Goal: Check status

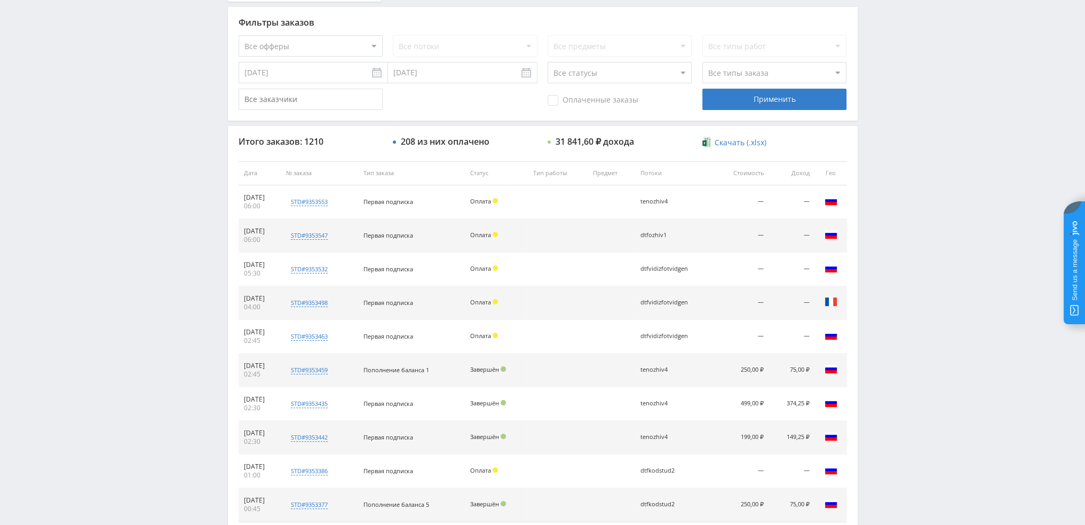
scroll to position [107, 0]
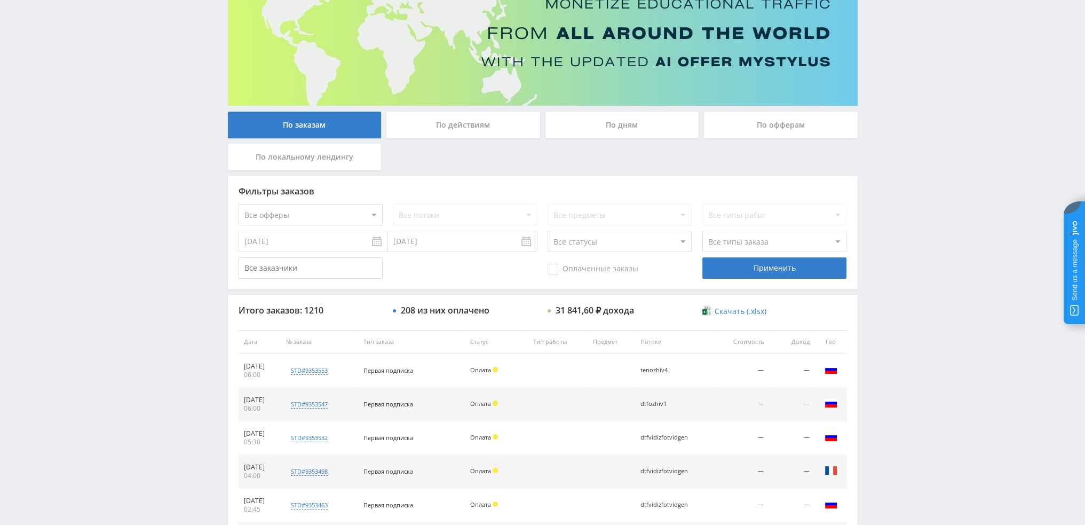
click at [629, 122] on div "По дням" at bounding box center [623, 125] width 154 height 27
click at [0, 0] on input "По дням" at bounding box center [0, 0] width 0 height 0
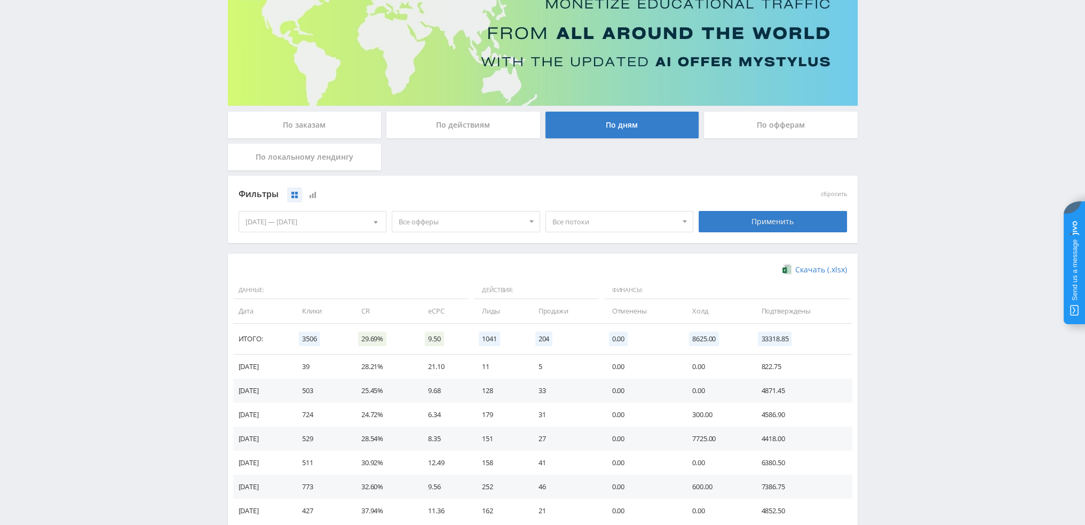
click at [577, 219] on span "Все потоки" at bounding box center [615, 221] width 125 height 20
click at [517, 226] on span "Все офферы" at bounding box center [461, 221] width 125 height 20
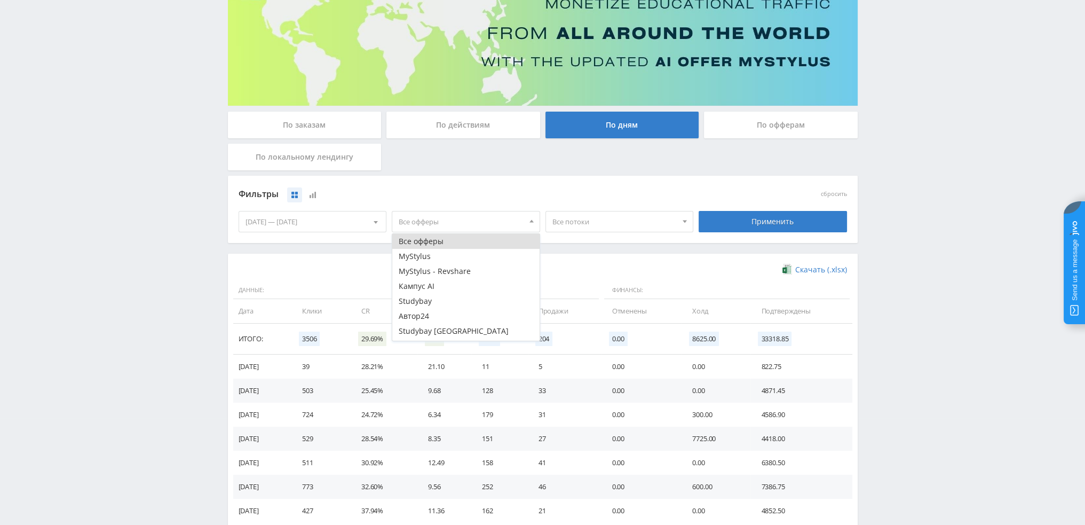
click at [586, 228] on span "Все потоки" at bounding box center [615, 221] width 125 height 20
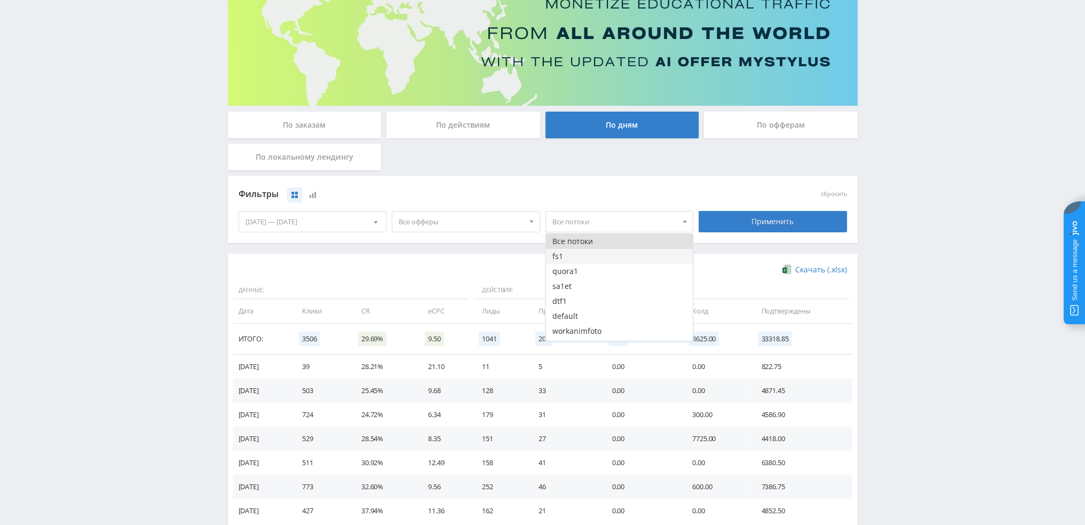
click at [580, 258] on button "fs1" at bounding box center [619, 256] width 147 height 15
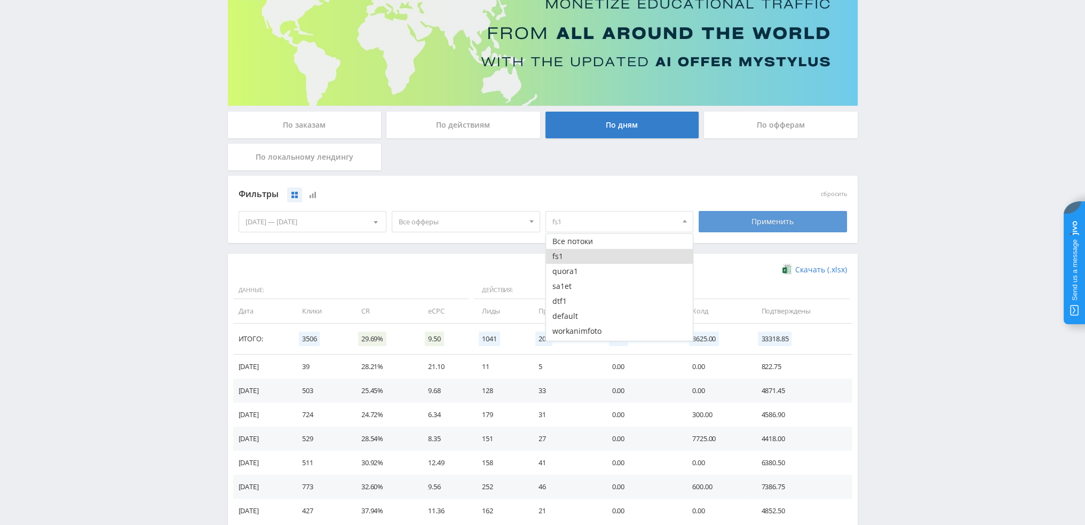
click at [762, 224] on div "Применить" at bounding box center [773, 221] width 148 height 21
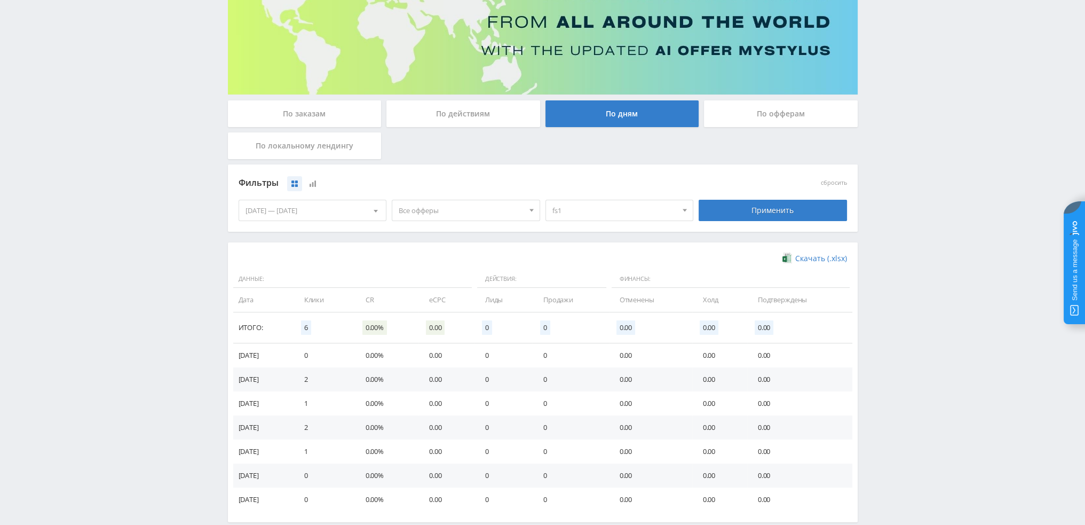
scroll to position [160, 0]
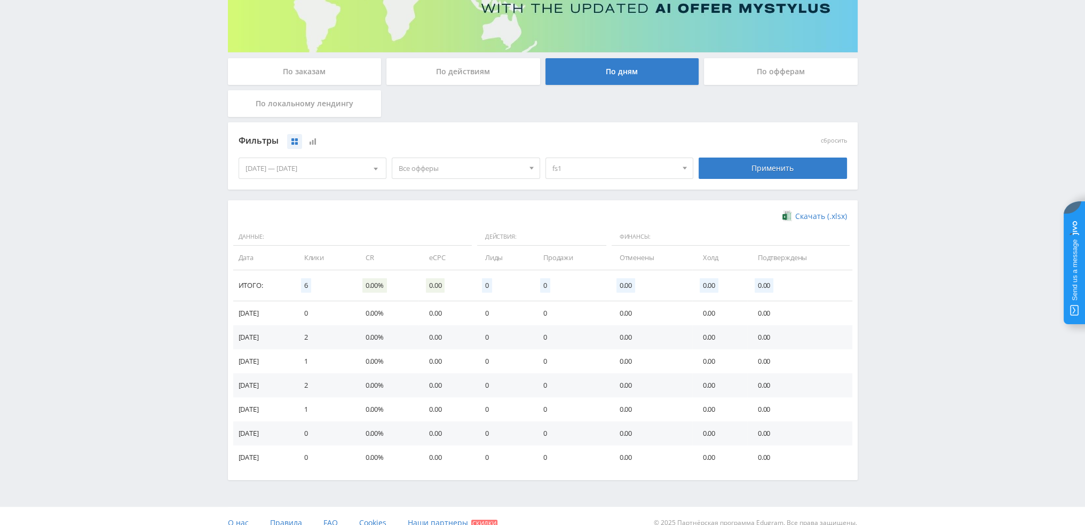
click at [610, 177] on span "fs1" at bounding box center [615, 168] width 125 height 20
click at [578, 207] on button "fs1" at bounding box center [619, 202] width 147 height 15
click at [583, 248] on button "dtf1" at bounding box center [619, 247] width 147 height 15
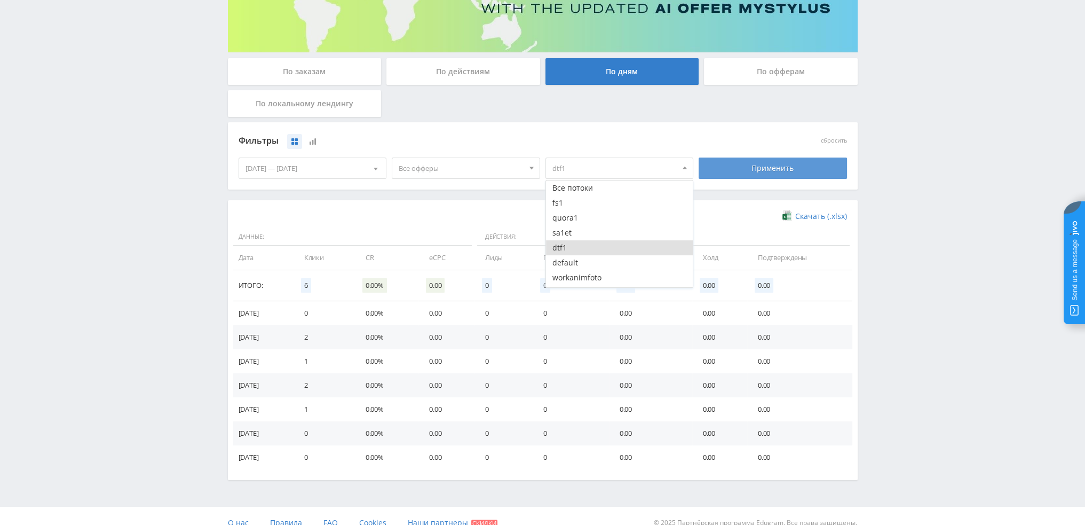
click at [758, 169] on div "Применить" at bounding box center [773, 167] width 148 height 21
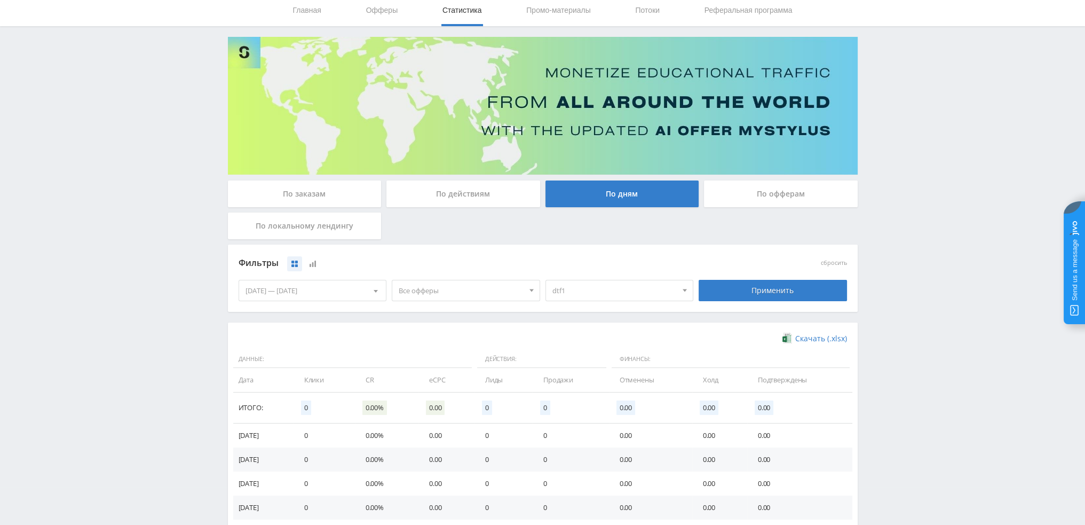
scroll to position [173, 0]
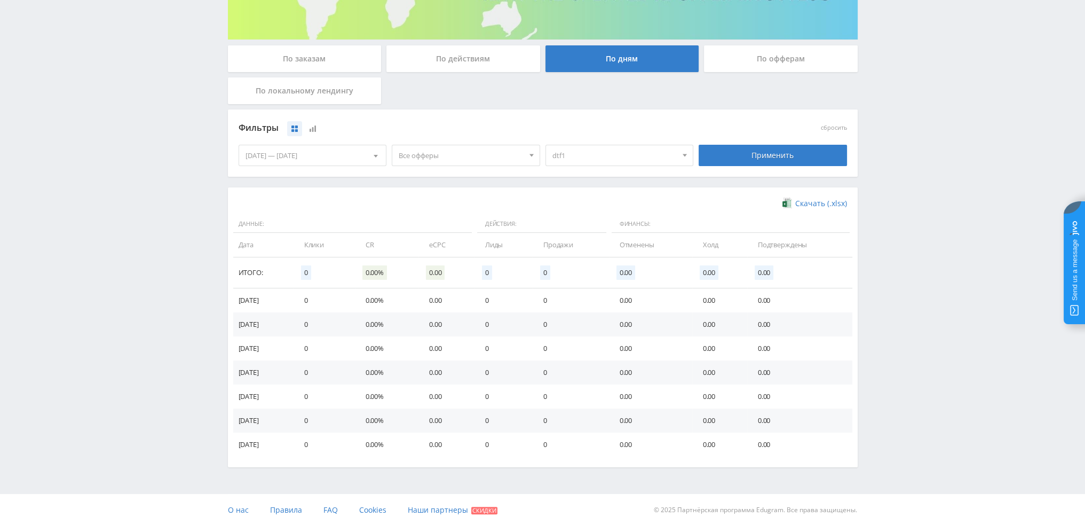
click at [427, 160] on span "Все офферы" at bounding box center [461, 155] width 125 height 20
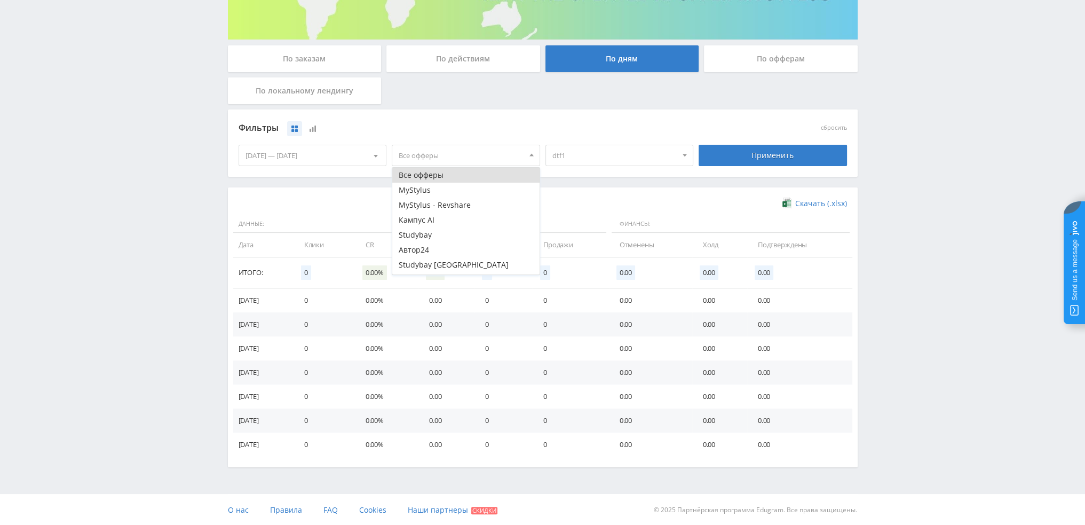
click at [344, 167] on div "11.08.2025 — 17.08.2025 Календарь Период Август, 2025 Пн Вт Ср Чт Пт Сб Вс 28 2…" at bounding box center [313, 155] width 154 height 30
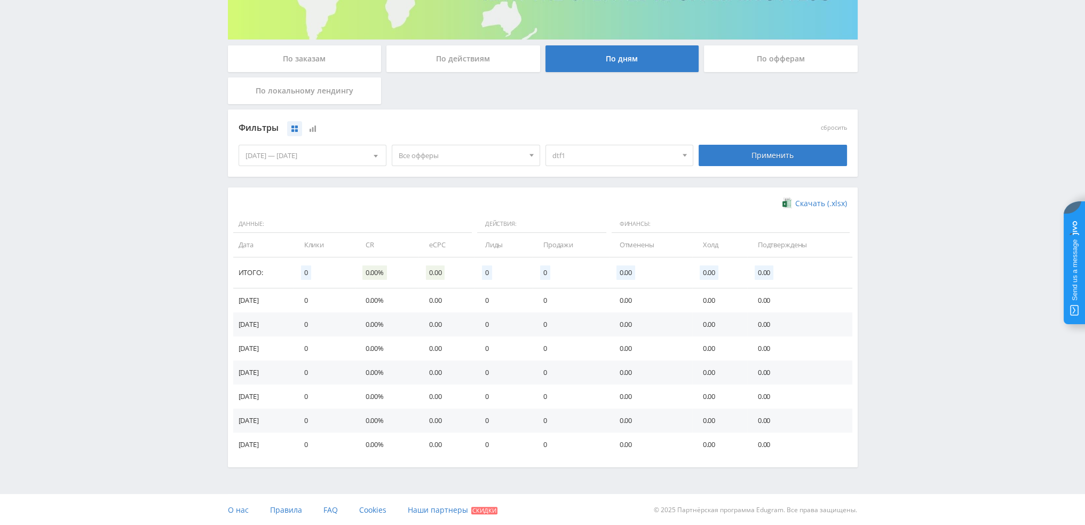
click at [325, 152] on div "11.08.2025 — 17.08.2025" at bounding box center [312, 155] width 147 height 20
click at [309, 173] on span "Период" at bounding box center [302, 178] width 25 height 21
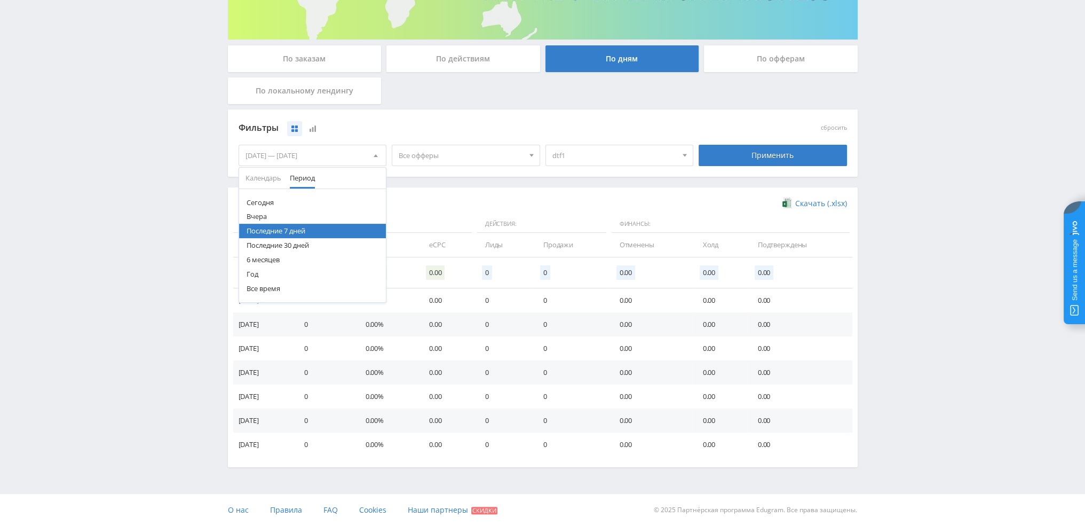
click at [285, 261] on button "6 месяцев" at bounding box center [312, 260] width 147 height 14
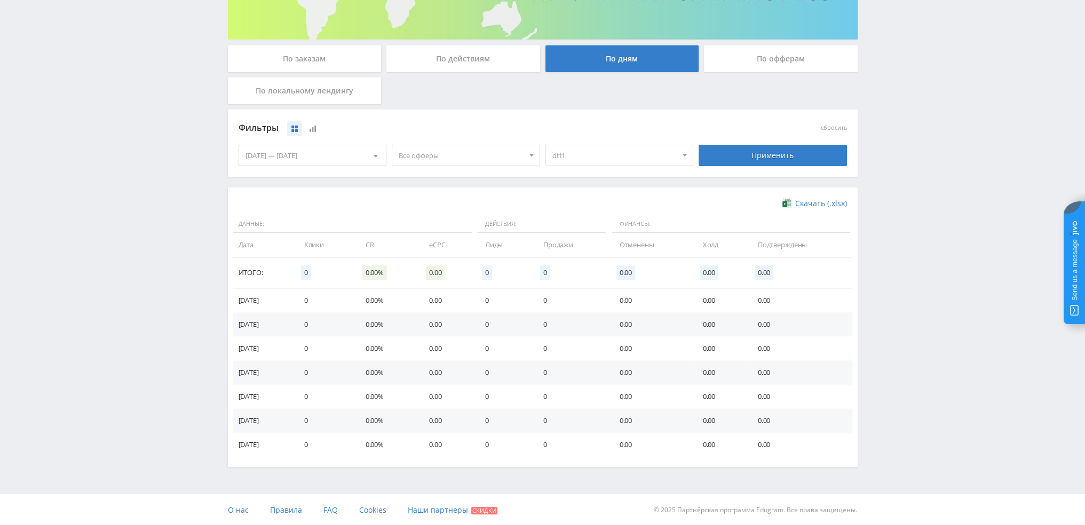
click at [766, 178] on div "Фильтры сбросить 18.02.2025 — 17.08.2025 Календарь Период Август, 2025 Пн Вт Ср…" at bounding box center [543, 148] width 630 height 78
click at [770, 153] on div "Применить" at bounding box center [773, 155] width 148 height 21
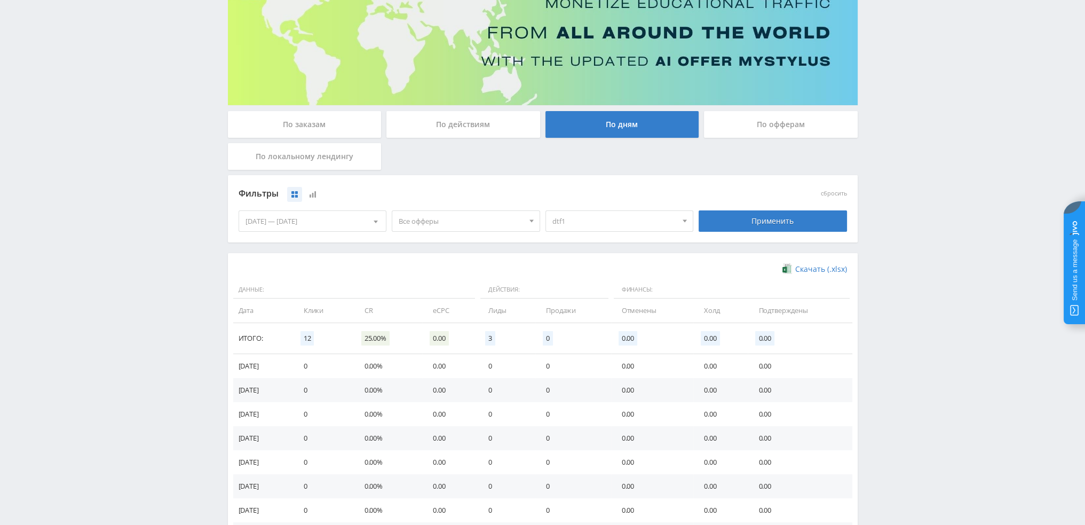
scroll to position [38, 0]
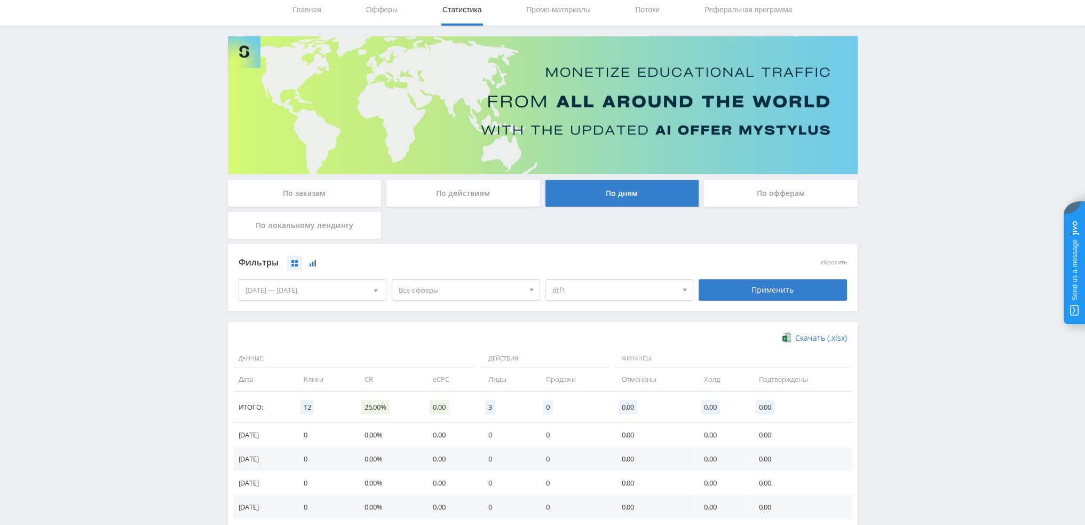
click at [314, 262] on icon at bounding box center [313, 263] width 6 height 6
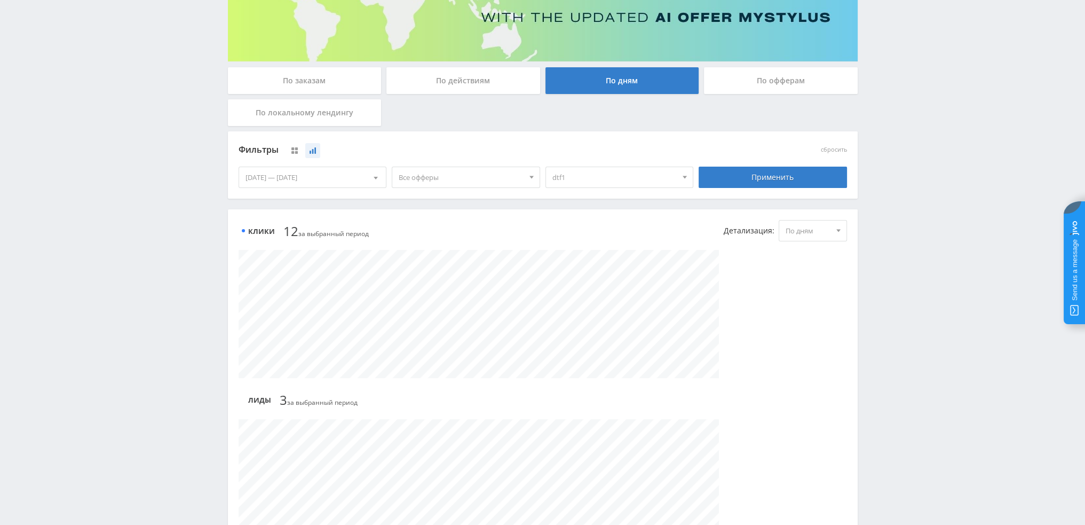
scroll to position [107, 0]
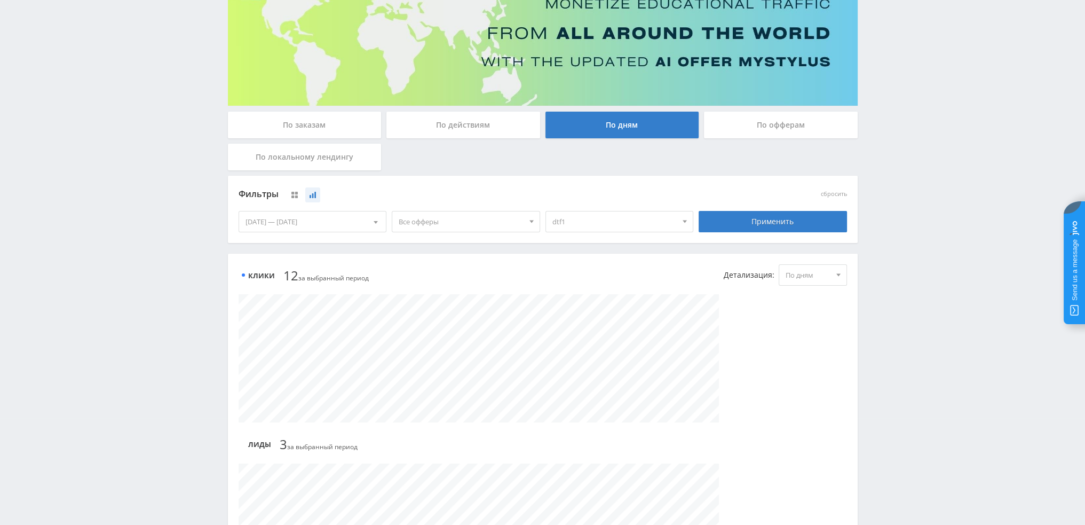
click at [429, 228] on span "Все офферы" at bounding box center [461, 221] width 125 height 20
click at [422, 257] on button "MyStylus" at bounding box center [465, 256] width 147 height 15
click at [427, 270] on button "MyStylus - Revshare" at bounding box center [465, 271] width 147 height 15
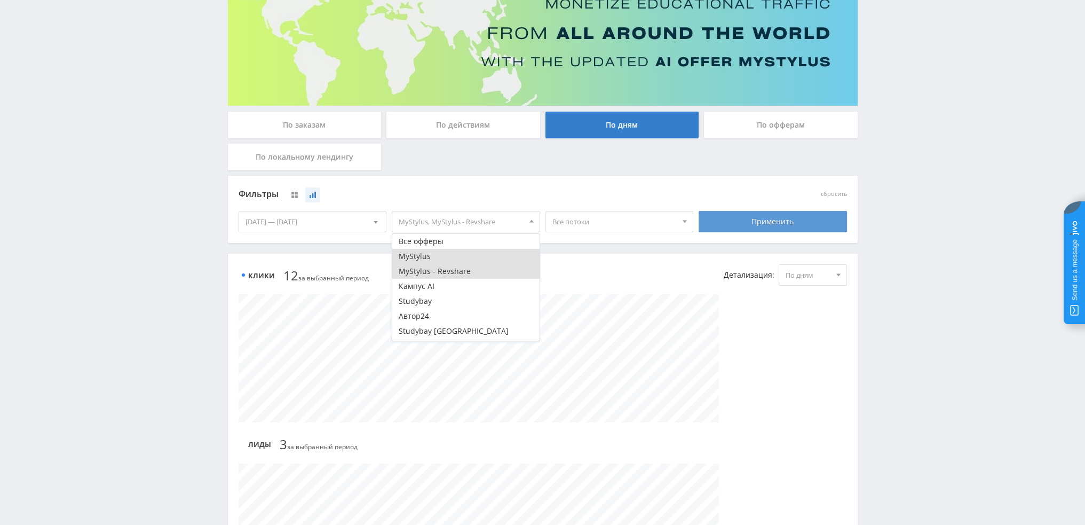
click at [745, 224] on div "Применить" at bounding box center [773, 221] width 148 height 21
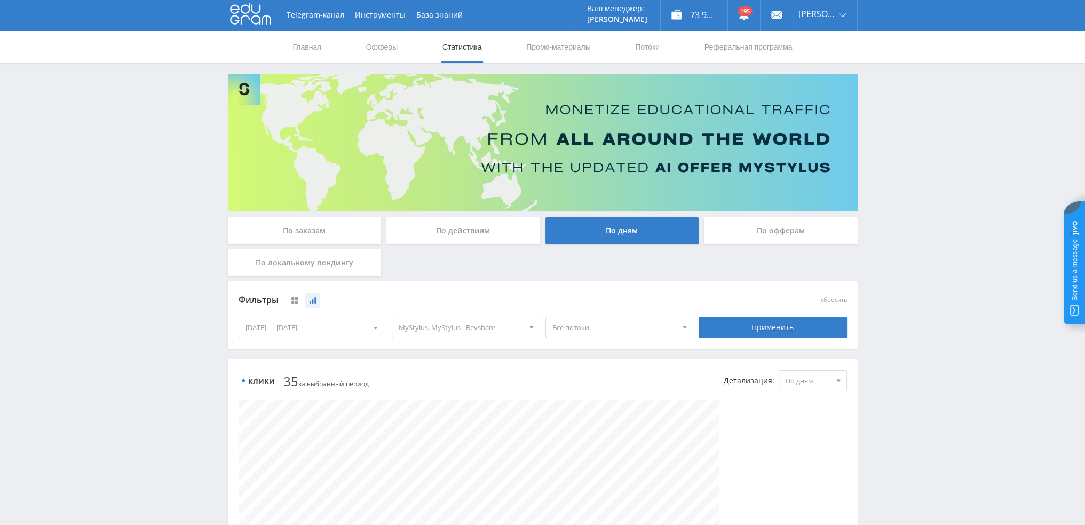
scroll to position [0, 0]
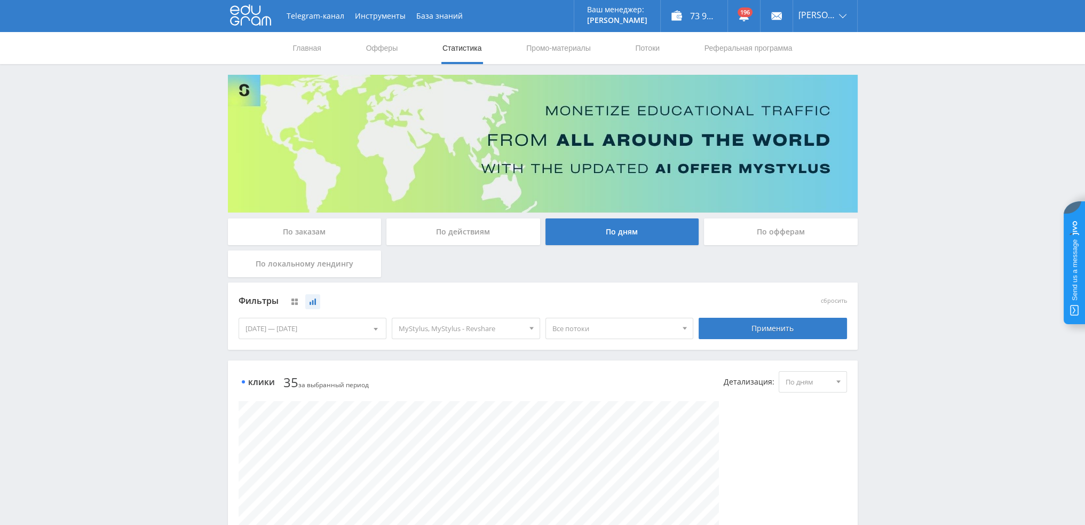
click at [457, 54] on link "Статистика" at bounding box center [462, 48] width 42 height 32
